Goal: Transaction & Acquisition: Purchase product/service

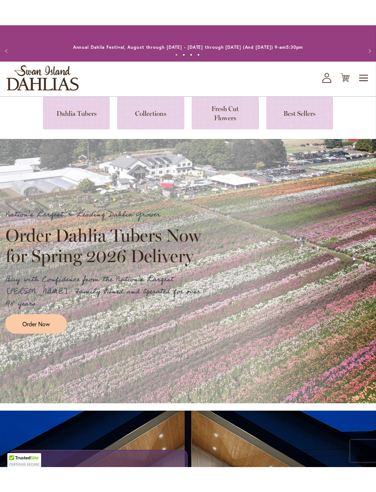
scroll to position [12, 0]
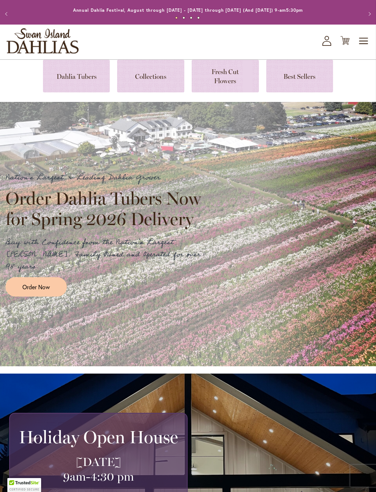
click at [91, 81] on link at bounding box center [76, 76] width 67 height 33
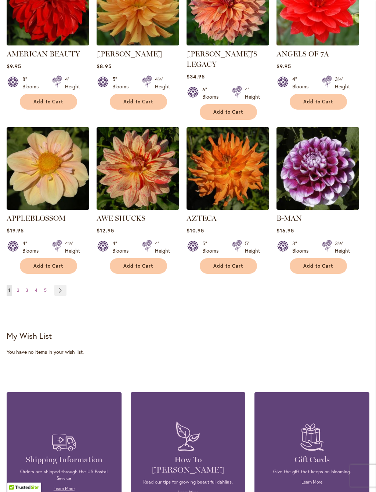
scroll to position [645, 0]
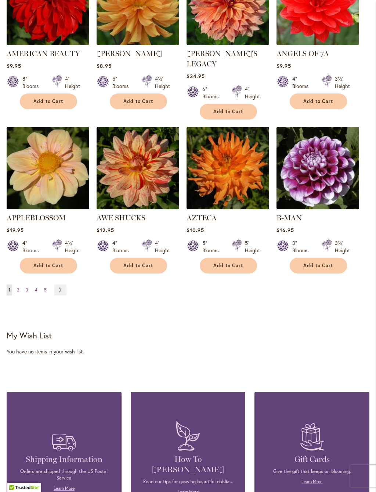
click at [64, 285] on link "Page Next" at bounding box center [60, 290] width 12 height 11
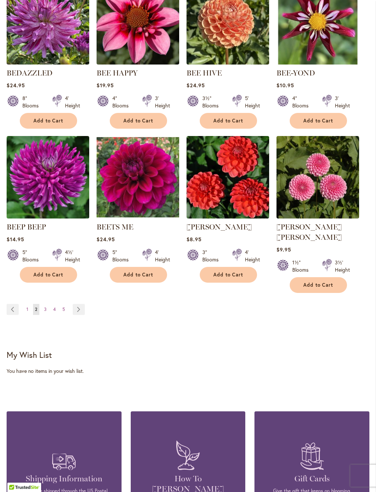
scroll to position [626, 0]
click at [82, 304] on link "Page Next" at bounding box center [79, 309] width 12 height 11
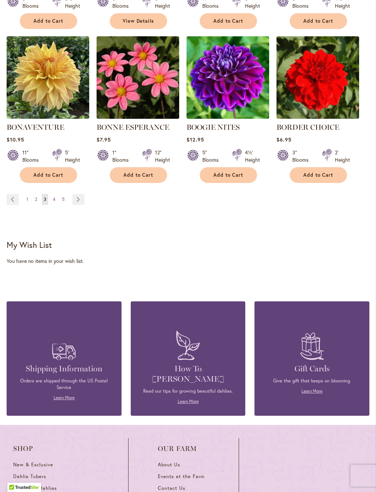
scroll to position [726, 0]
click at [80, 202] on link "Page Next" at bounding box center [78, 199] width 12 height 11
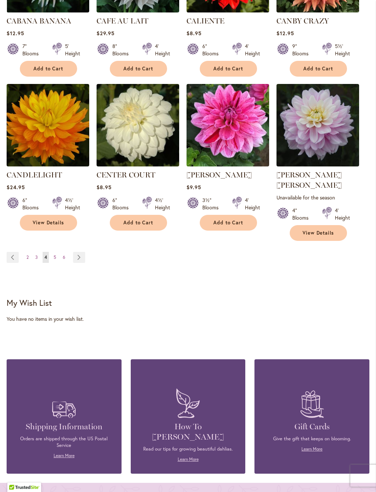
scroll to position [688, 0]
click at [80, 252] on link "Page Next" at bounding box center [79, 257] width 12 height 11
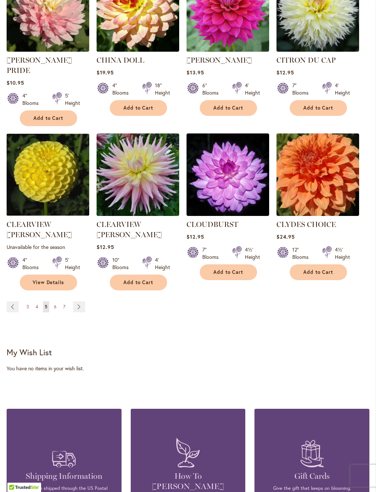
scroll to position [653, 0]
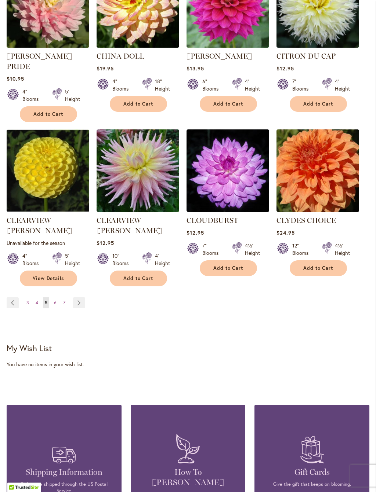
click at [83, 298] on link "Page Next" at bounding box center [79, 303] width 12 height 11
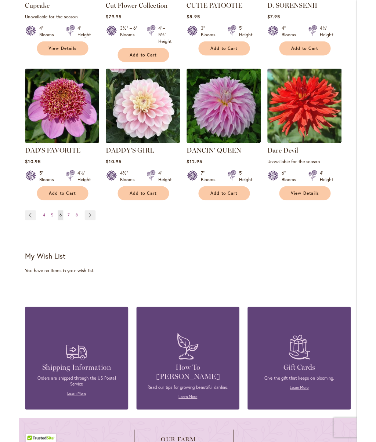
scroll to position [709, 0]
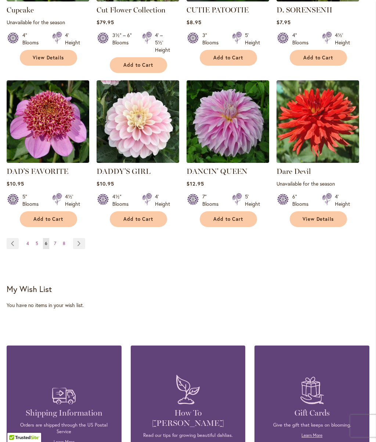
click at [84, 238] on link "Page Next" at bounding box center [79, 243] width 12 height 11
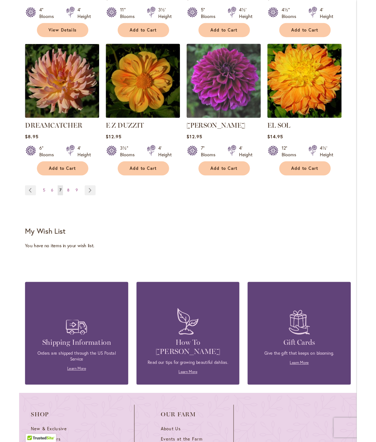
scroll to position [729, 0]
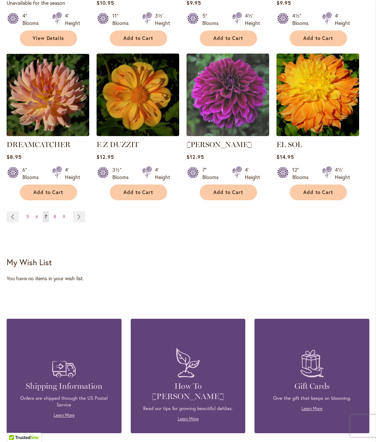
click at [75, 211] on link "Page Next" at bounding box center [79, 216] width 12 height 11
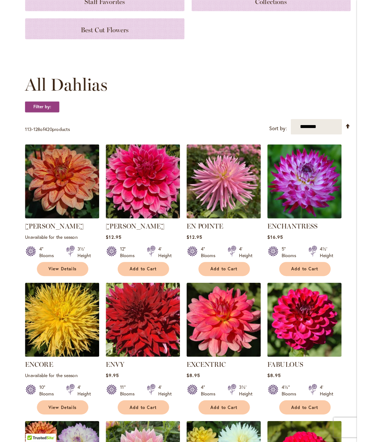
scroll to position [139, 0]
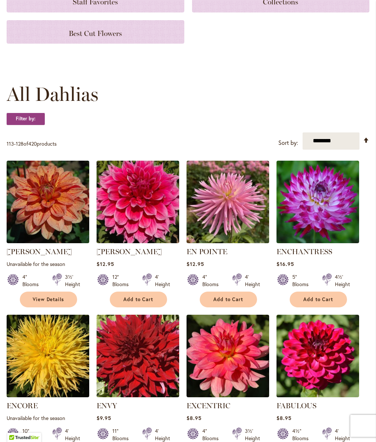
click at [318, 297] on span "Add to Cart" at bounding box center [318, 299] width 30 height 6
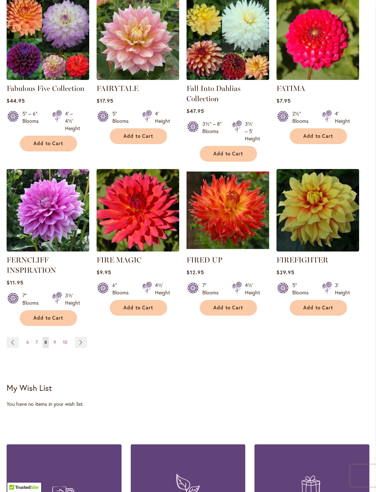
scroll to position [643, 0]
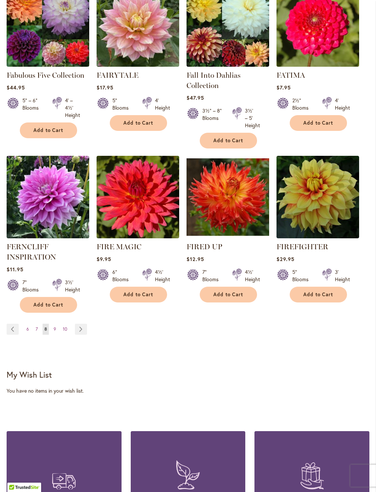
click at [86, 329] on link "Page Next" at bounding box center [81, 329] width 12 height 11
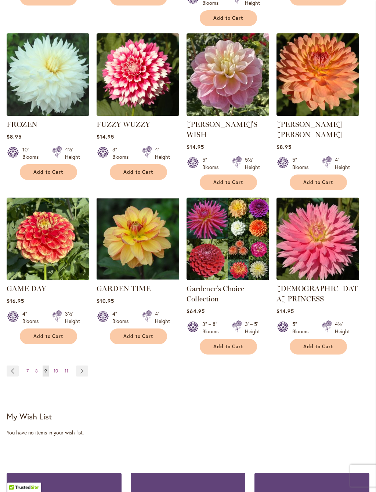
scroll to position [595, 0]
click at [87, 366] on link "Page Next" at bounding box center [82, 371] width 12 height 11
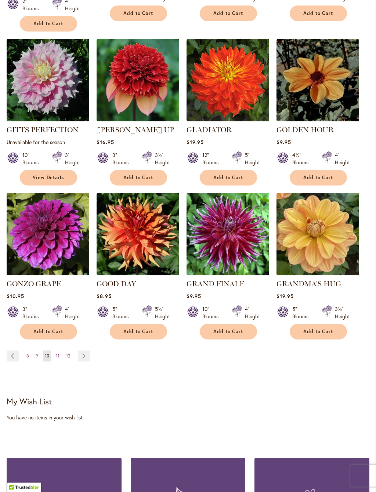
scroll to position [579, 0]
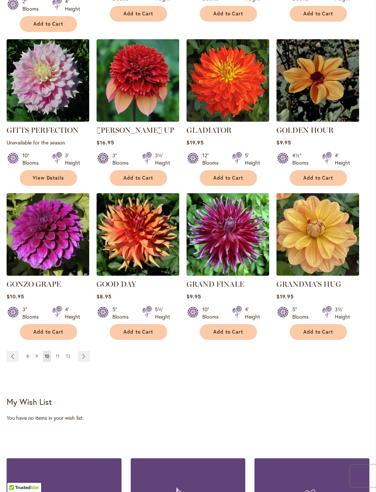
click at [88, 351] on link "Page Next" at bounding box center [84, 356] width 12 height 11
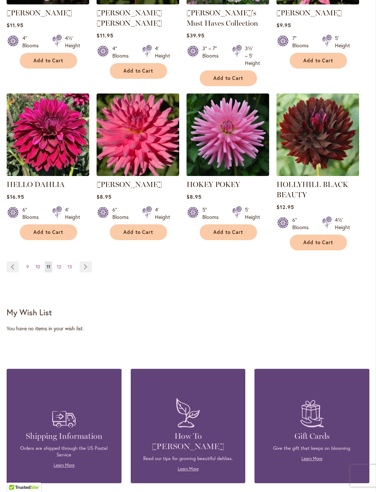
scroll to position [696, 0]
click at [91, 267] on link "Page Next" at bounding box center [86, 267] width 12 height 11
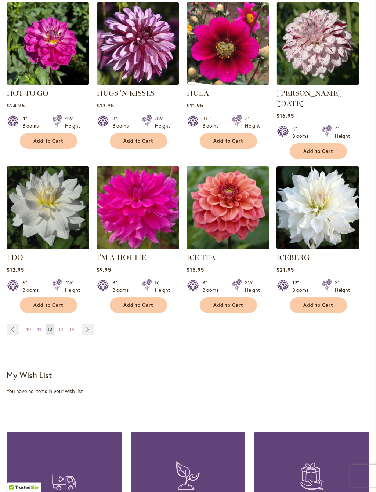
scroll to position [606, 0]
click at [90, 324] on link "Page Next" at bounding box center [88, 329] width 12 height 11
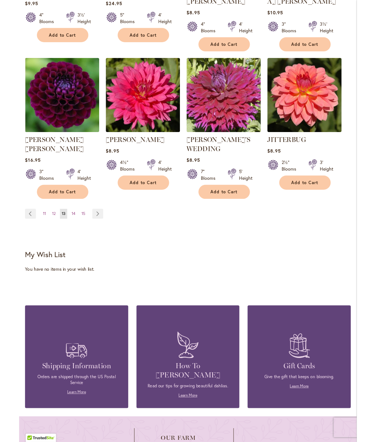
scroll to position [715, 0]
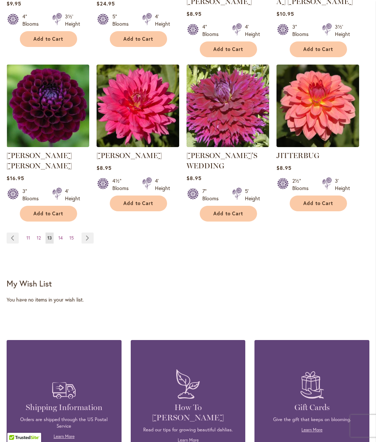
click at [89, 233] on link "Page Next" at bounding box center [87, 238] width 12 height 11
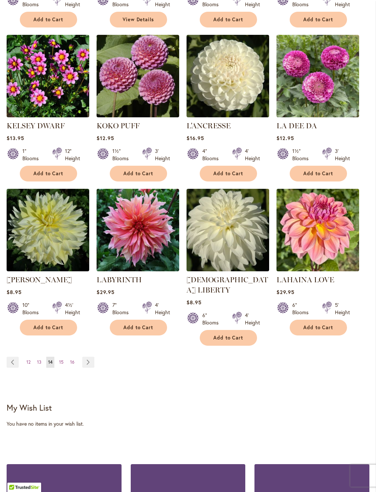
scroll to position [573, 0]
click at [90, 357] on link "Page Next" at bounding box center [88, 362] width 12 height 11
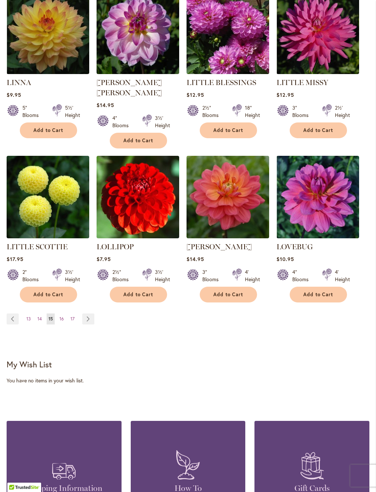
scroll to position [630, 0]
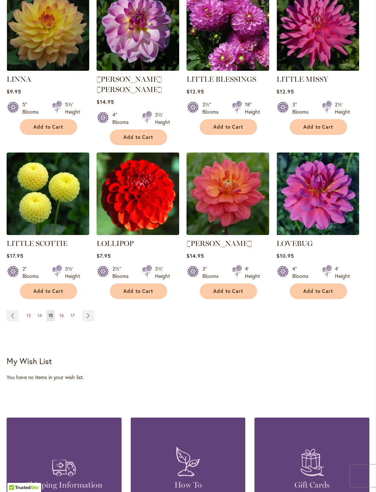
click at [90, 310] on link "Page Next" at bounding box center [88, 315] width 12 height 11
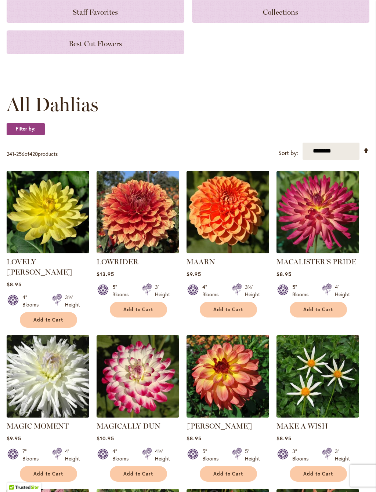
scroll to position [132, 0]
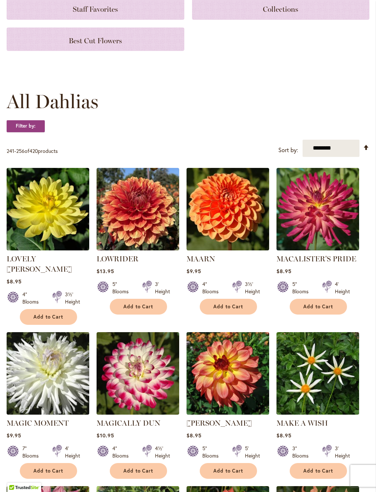
click at [328, 308] on span "Add to Cart" at bounding box center [318, 307] width 30 height 6
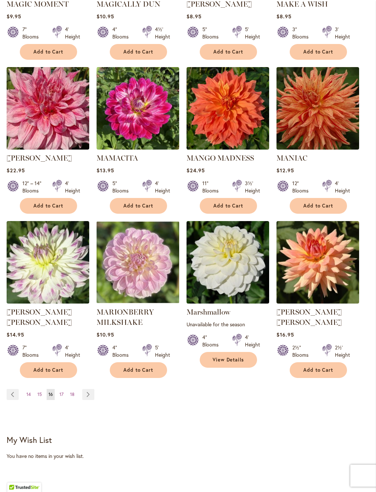
scroll to position [570, 0]
click at [90, 389] on link "Page Next" at bounding box center [88, 394] width 12 height 11
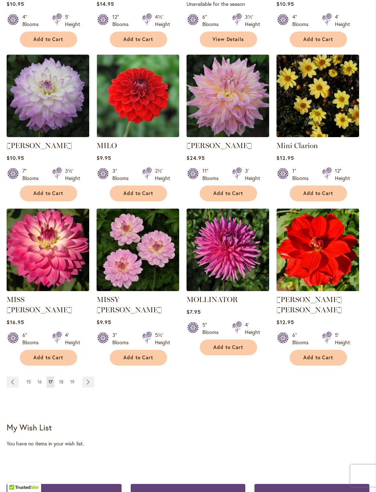
scroll to position [554, 0]
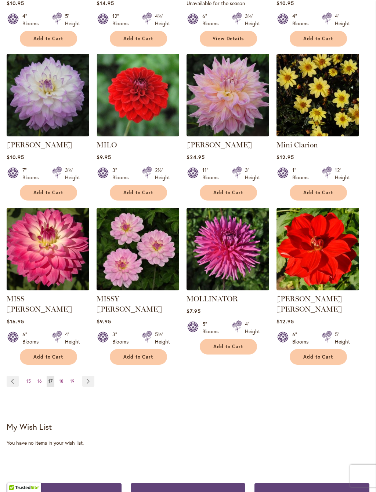
click at [91, 376] on link "Page Next" at bounding box center [88, 381] width 12 height 11
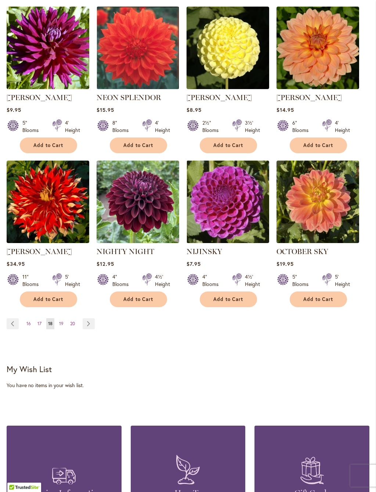
scroll to position [601, 0]
click at [89, 323] on link "Page Next" at bounding box center [89, 323] width 12 height 11
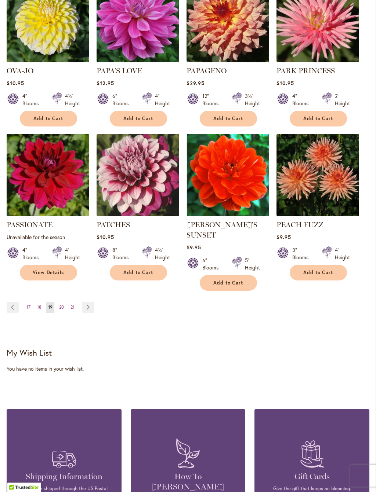
scroll to position [647, 0]
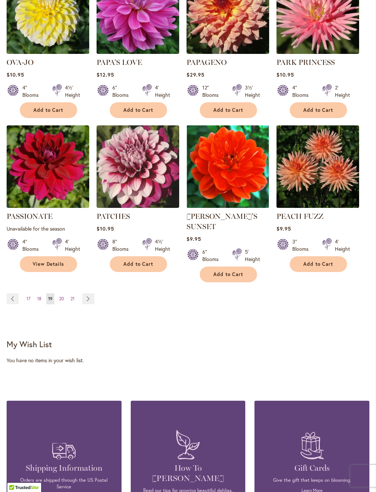
click at [88, 293] on link "Page Next" at bounding box center [88, 298] width 12 height 11
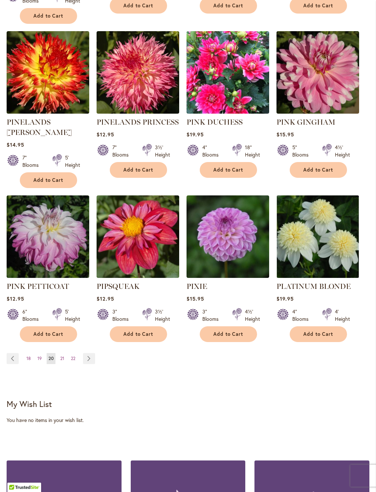
scroll to position [597, 0]
click at [90, 353] on link "Page Next" at bounding box center [89, 358] width 12 height 11
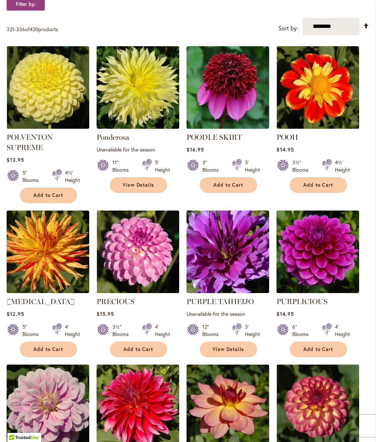
scroll to position [251, 0]
